Goal: Obtain resource: Obtain resource

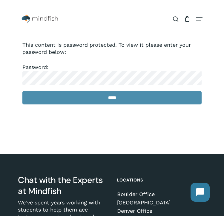
click at [103, 100] on input "*****" at bounding box center [111, 97] width 179 height 13
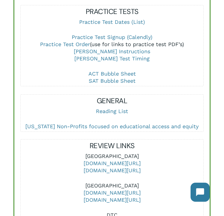
scroll to position [405, 0]
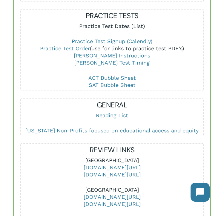
click at [99, 23] on link "Practice Test Dates (List)" at bounding box center [112, 26] width 66 height 6
